Goal: Navigation & Orientation: Find specific page/section

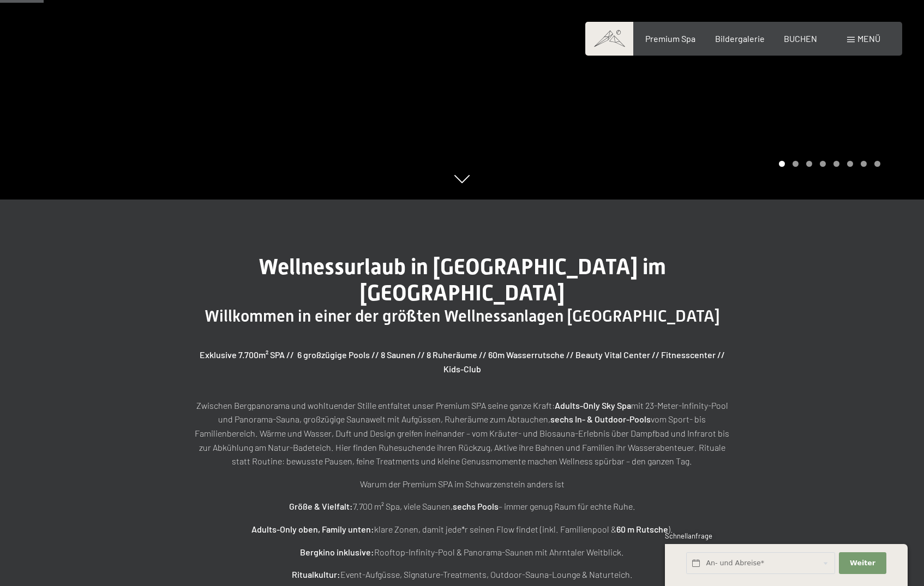
scroll to position [389, 0]
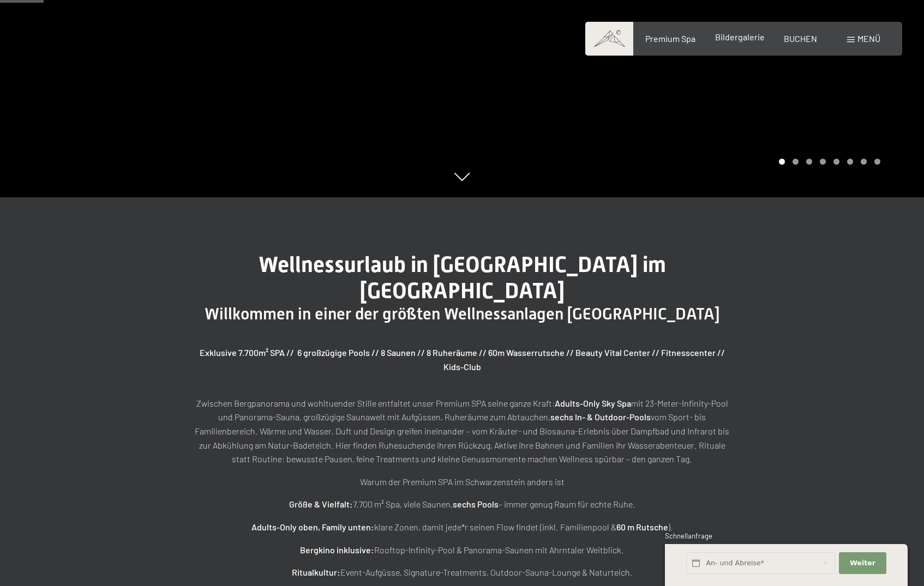
click at [746, 38] on span "Bildergalerie" at bounding box center [740, 37] width 50 height 10
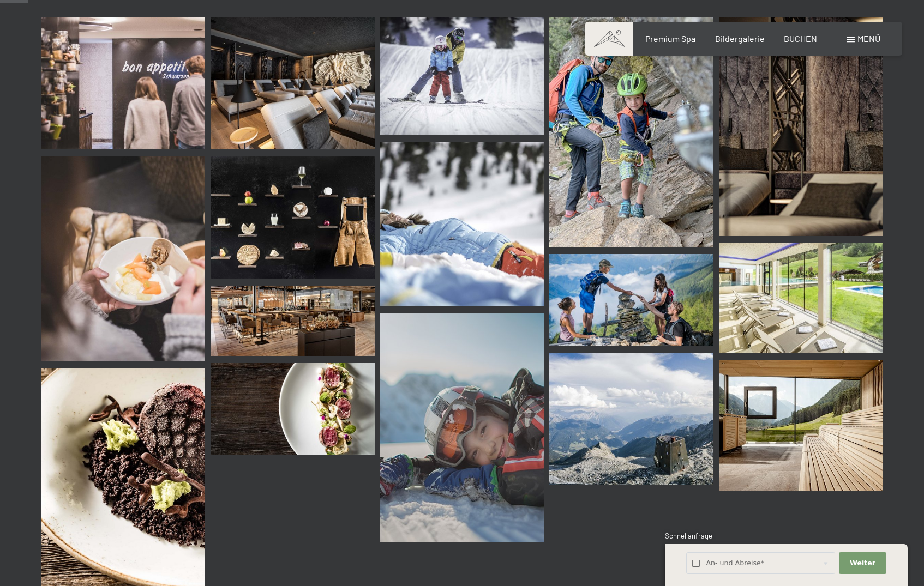
scroll to position [400, 0]
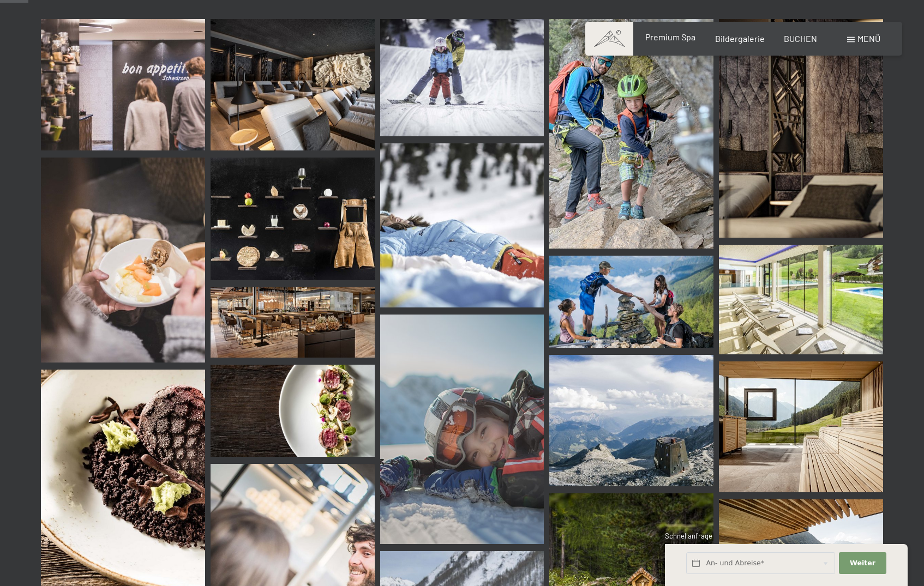
click at [683, 38] on span "Premium Spa" at bounding box center [670, 37] width 50 height 10
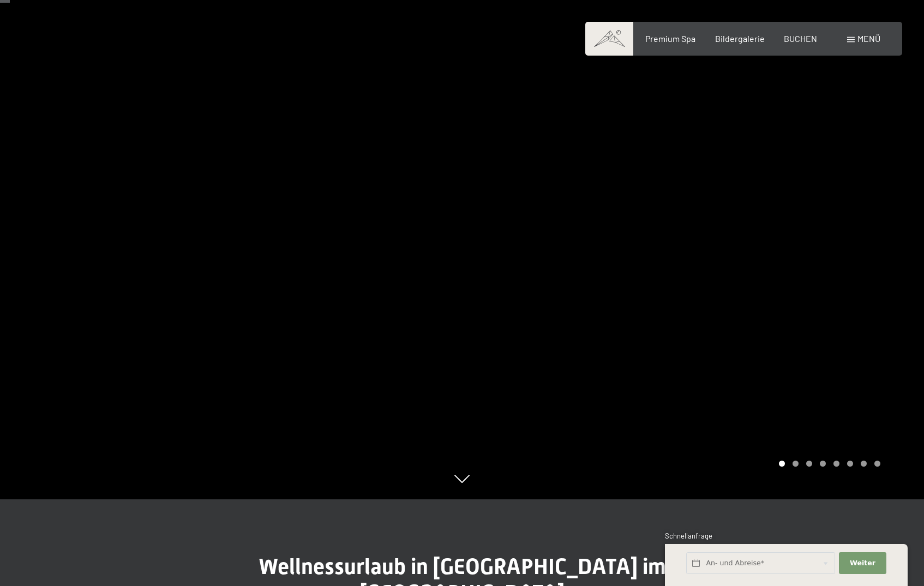
scroll to position [85, 0]
click at [729, 35] on span "Bildergalerie" at bounding box center [740, 37] width 50 height 10
